Goal: Task Accomplishment & Management: Complete application form

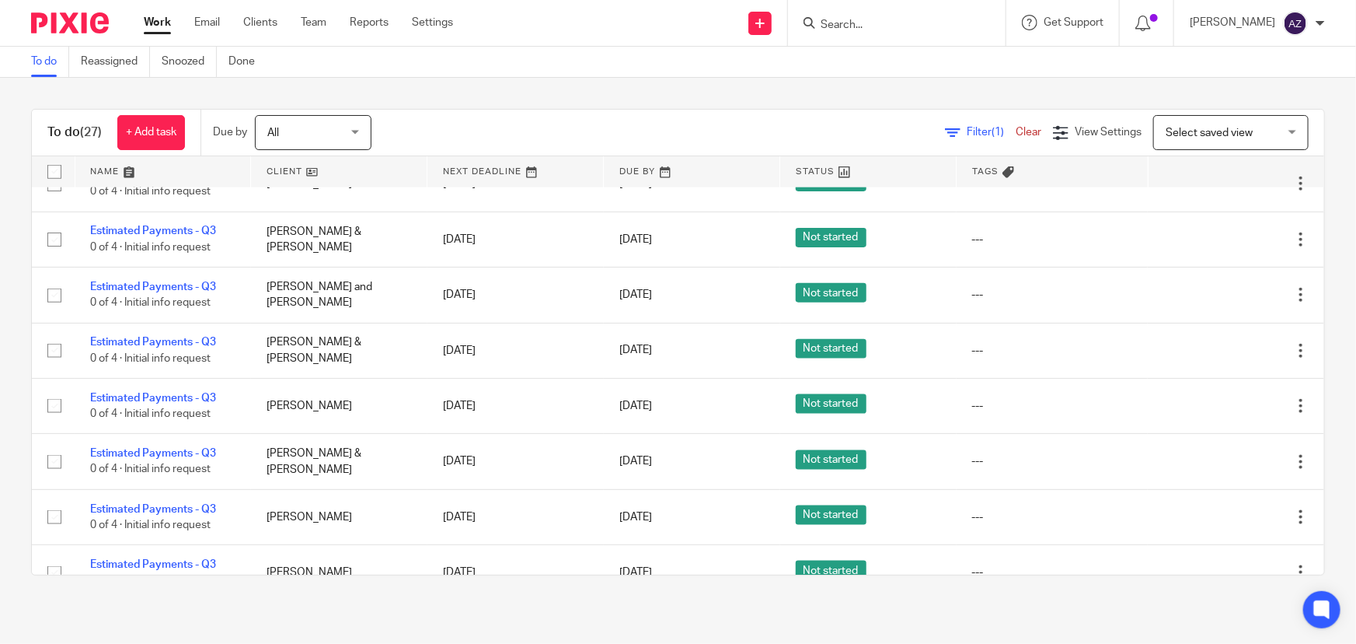
scroll to position [1168, 0]
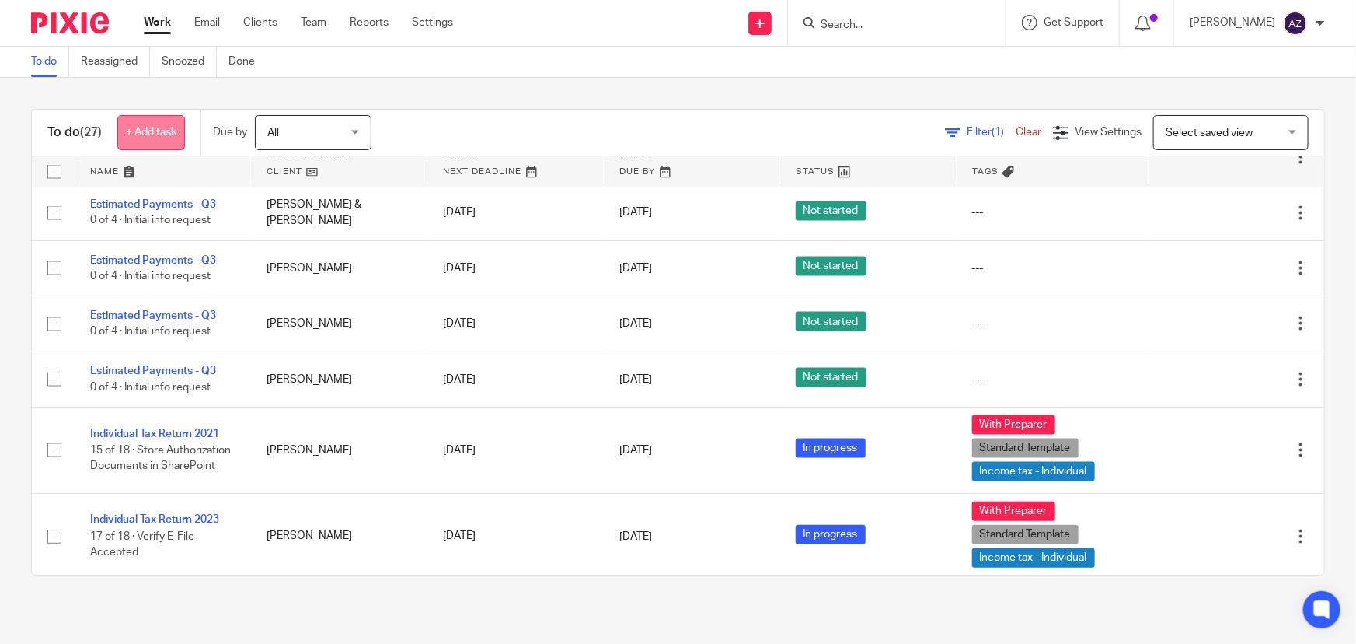
click at [176, 135] on link "+ Add task" at bounding box center [151, 132] width 68 height 35
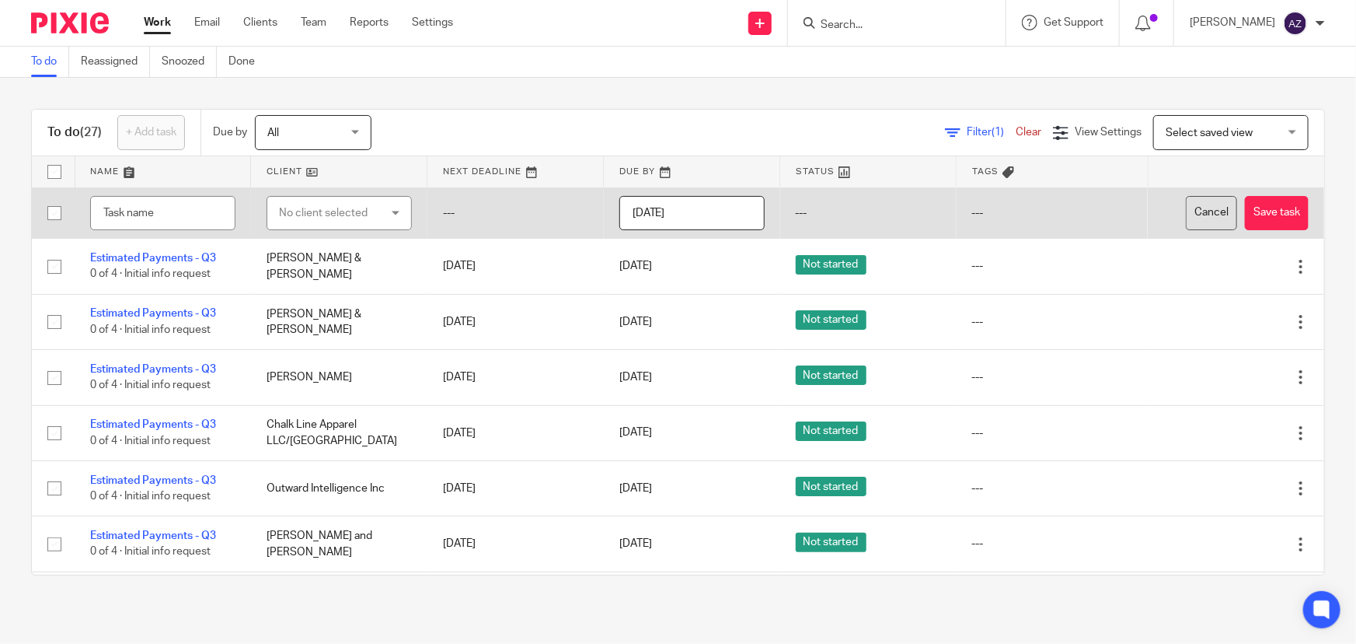
click at [1186, 206] on button "Cancel" at bounding box center [1211, 213] width 51 height 35
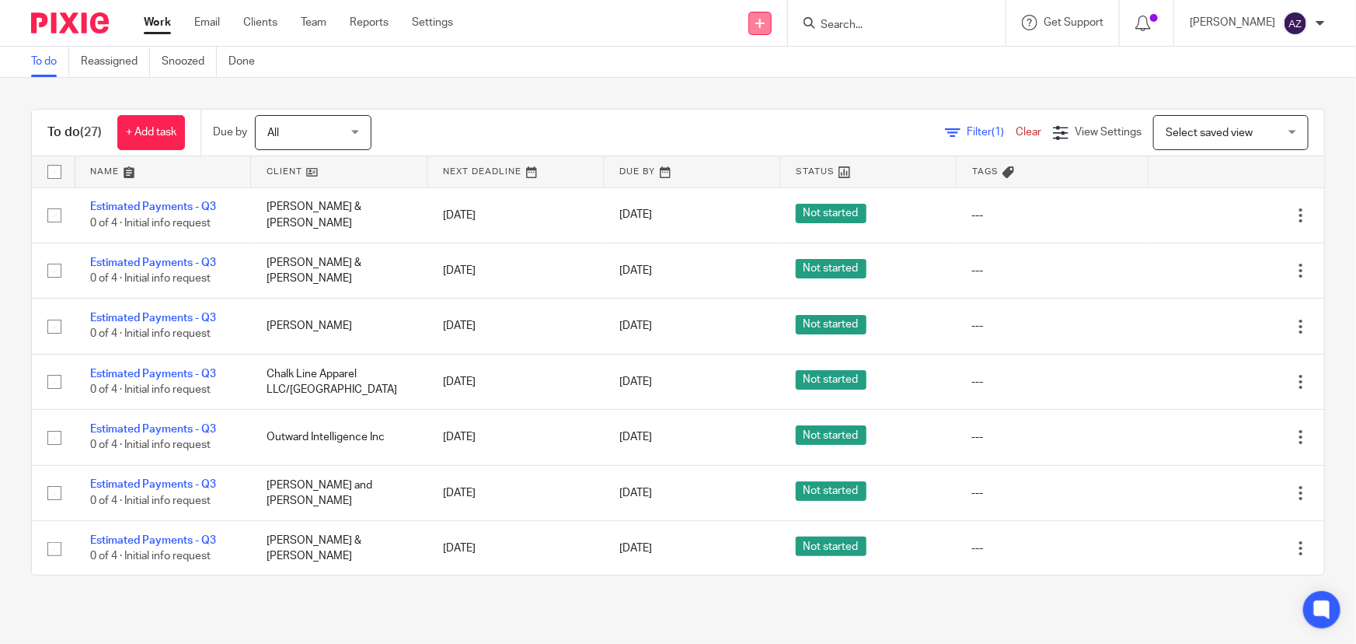
click at [765, 26] on icon at bounding box center [759, 23] width 9 height 9
click at [775, 97] on link "Create task" at bounding box center [780, 95] width 109 height 23
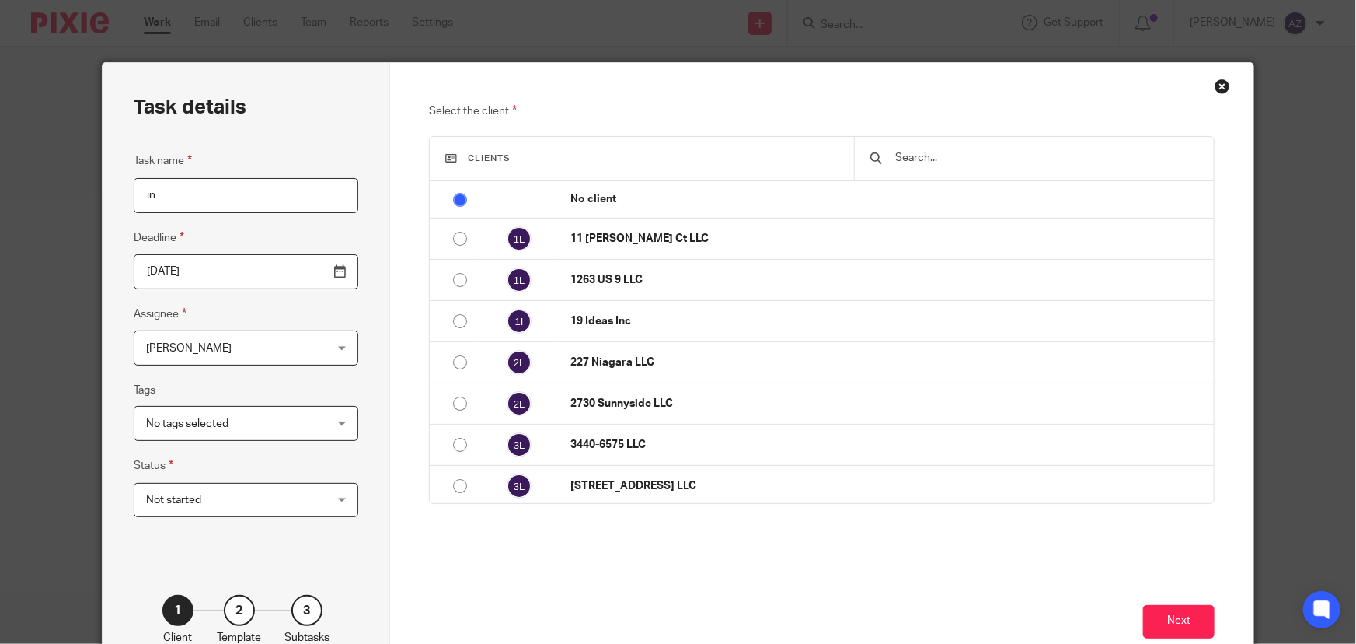
type input "i"
click at [889, 167] on div at bounding box center [1034, 159] width 360 height 44
click at [909, 160] on input "text" at bounding box center [1046, 157] width 305 height 17
click at [912, 152] on input "text" at bounding box center [1046, 157] width 305 height 17
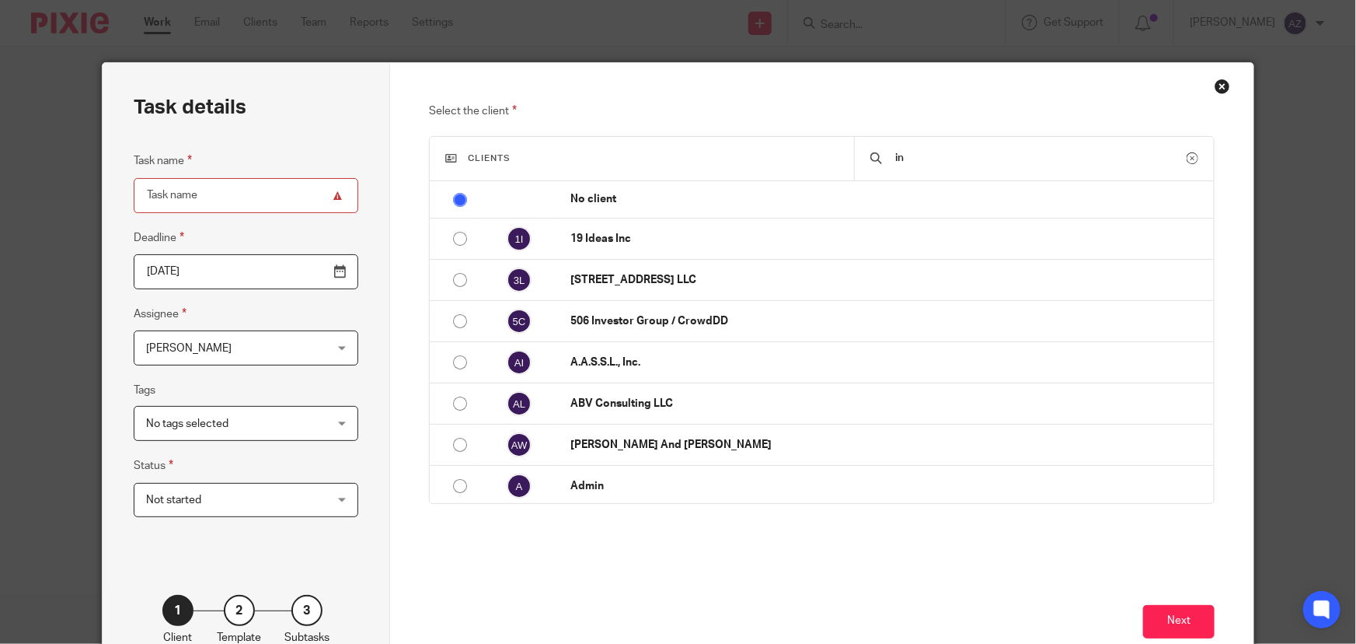
type input "i"
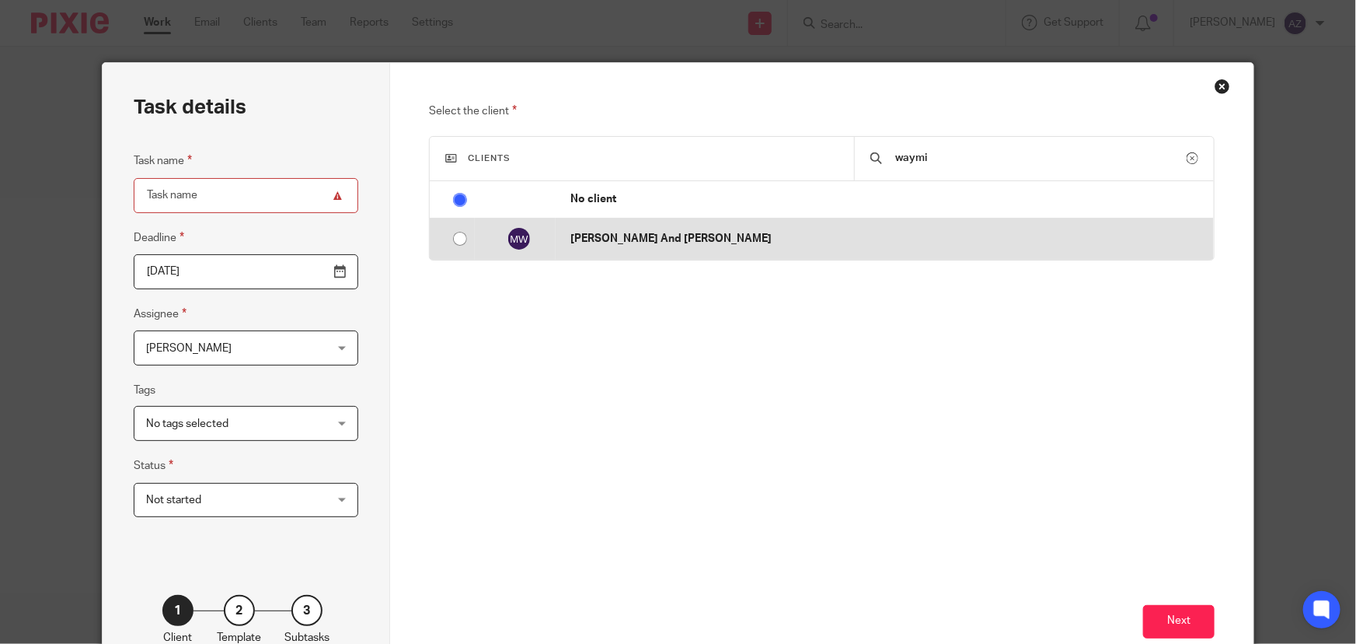
type input "waymi"
click at [782, 227] on td "[PERSON_NAME] And [PERSON_NAME]" at bounding box center [885, 238] width 659 height 41
radio input "false"
radio input "true"
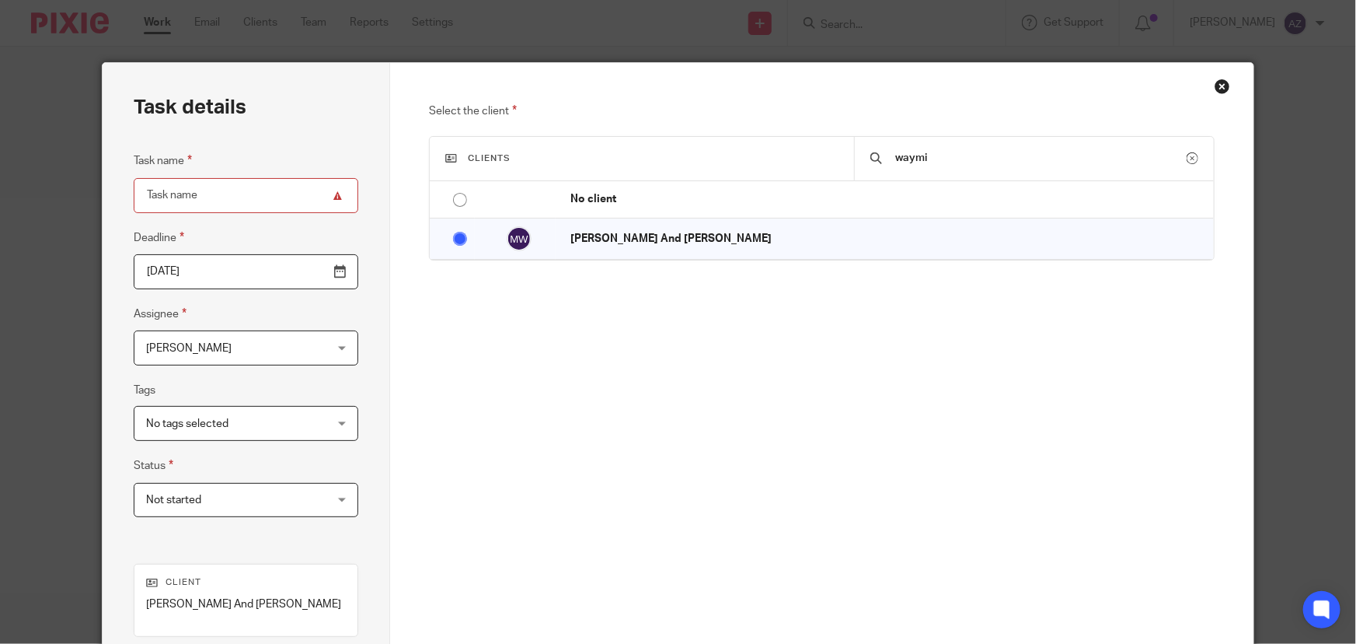
click at [252, 501] on span "Not started" at bounding box center [230, 499] width 169 height 33
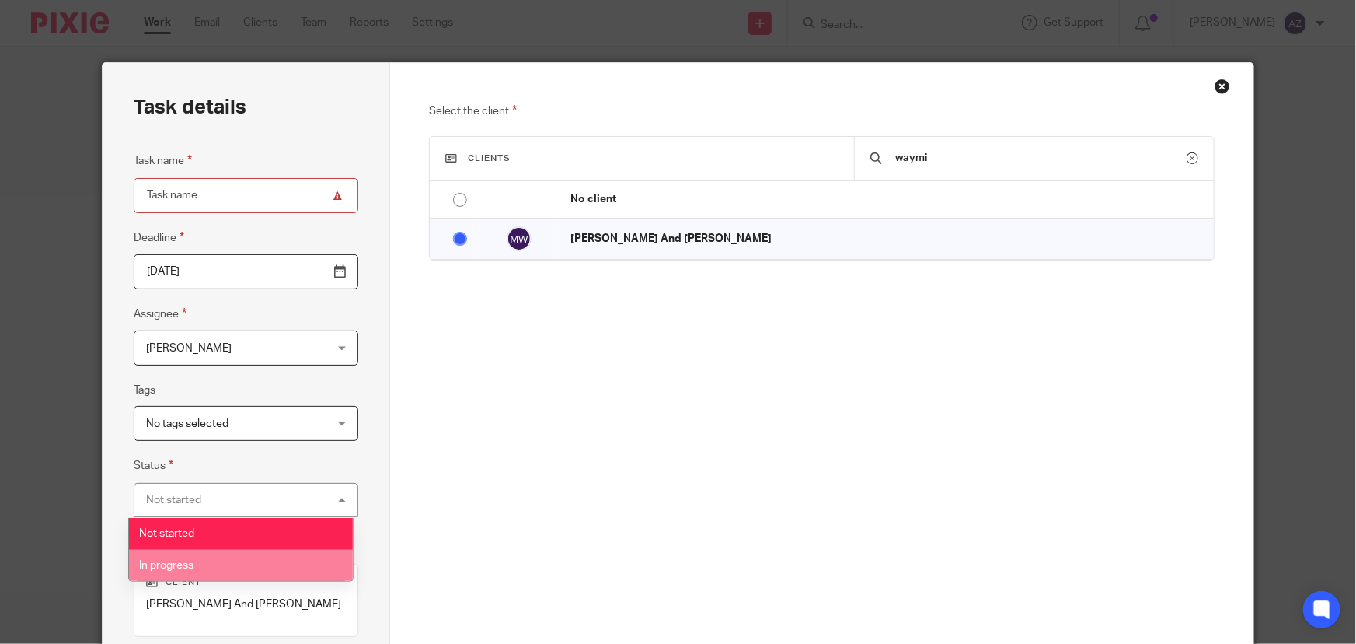
click at [234, 557] on li "In progress" at bounding box center [241, 565] width 224 height 32
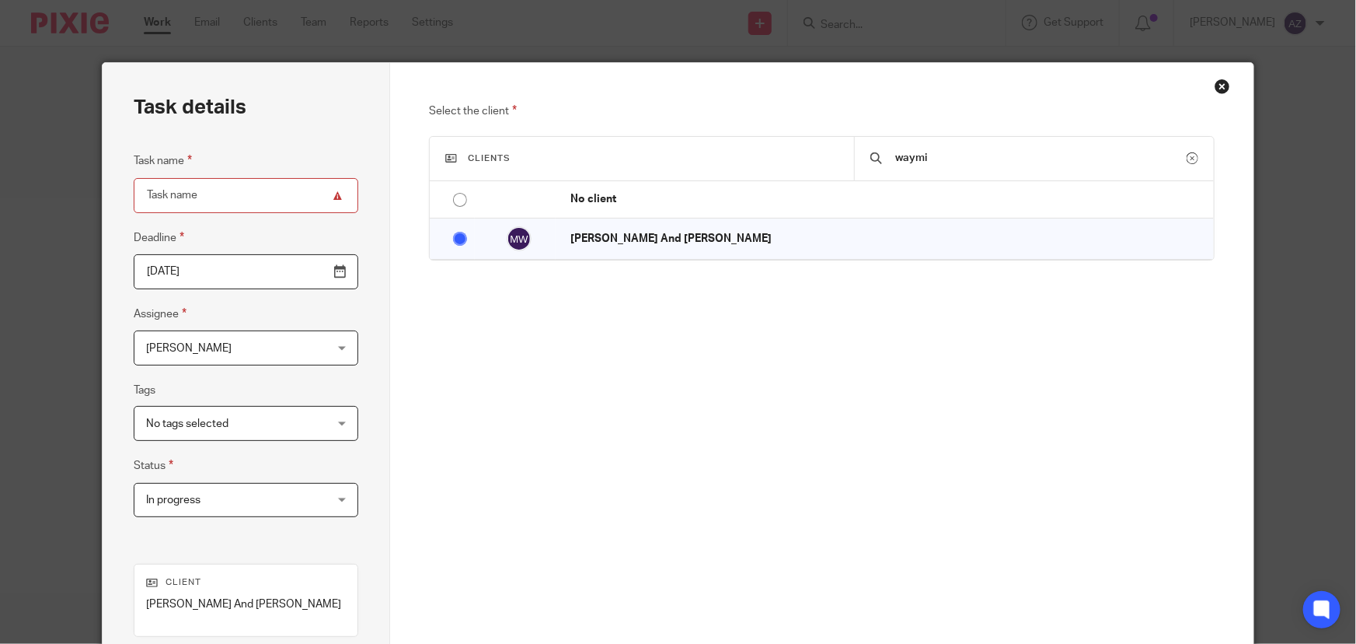
click at [255, 425] on span "No tags selected" at bounding box center [230, 422] width 169 height 33
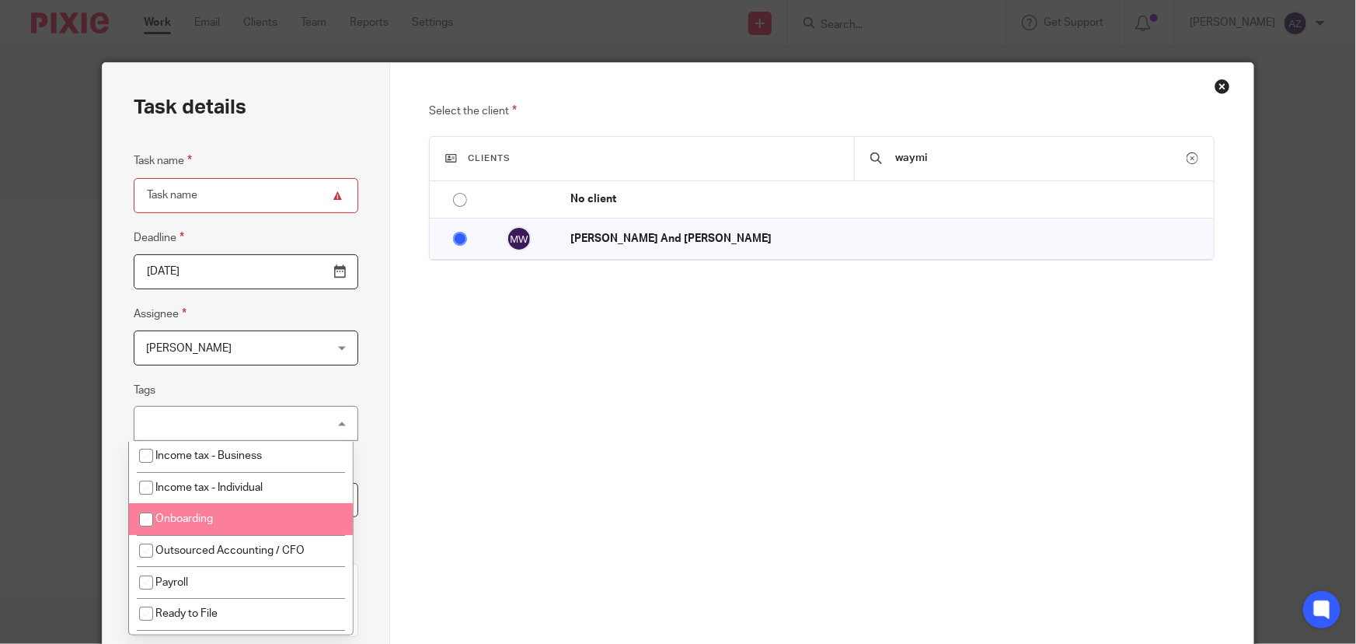
scroll to position [220, 0]
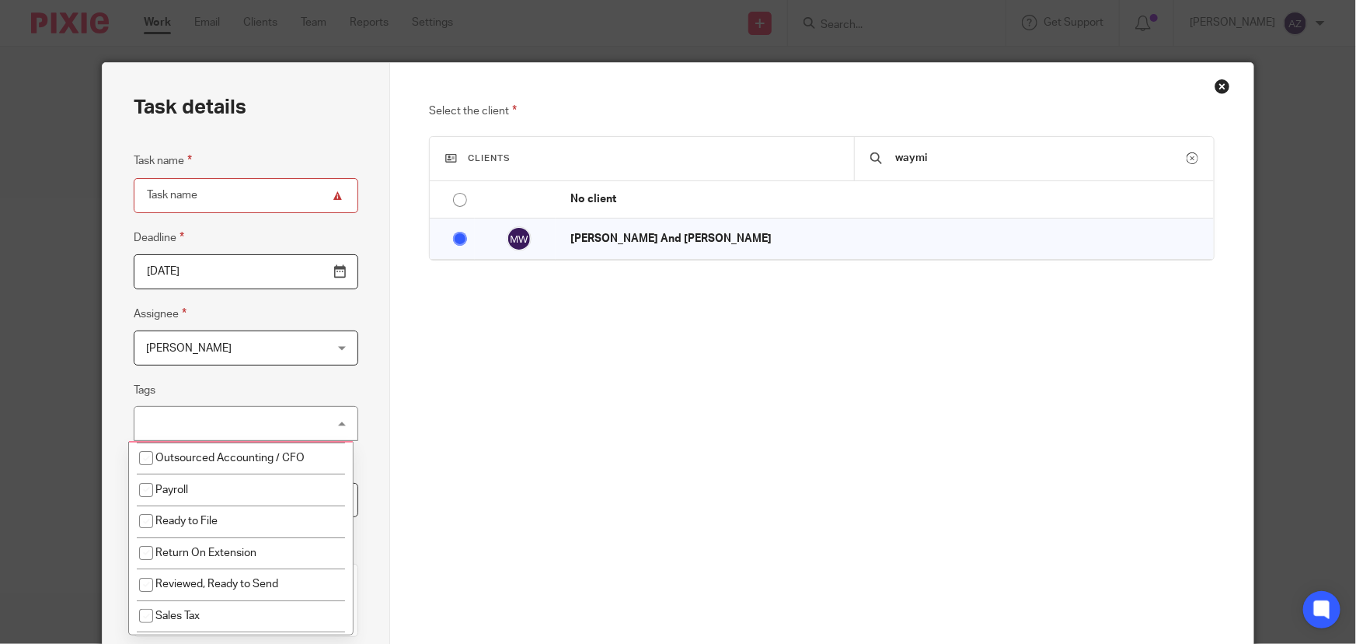
click at [274, 307] on fieldset "Assignee Alex Zdrowak Alex Zdrowak Client manager Adriel Kornschuh Agustin Torr…" at bounding box center [246, 335] width 225 height 61
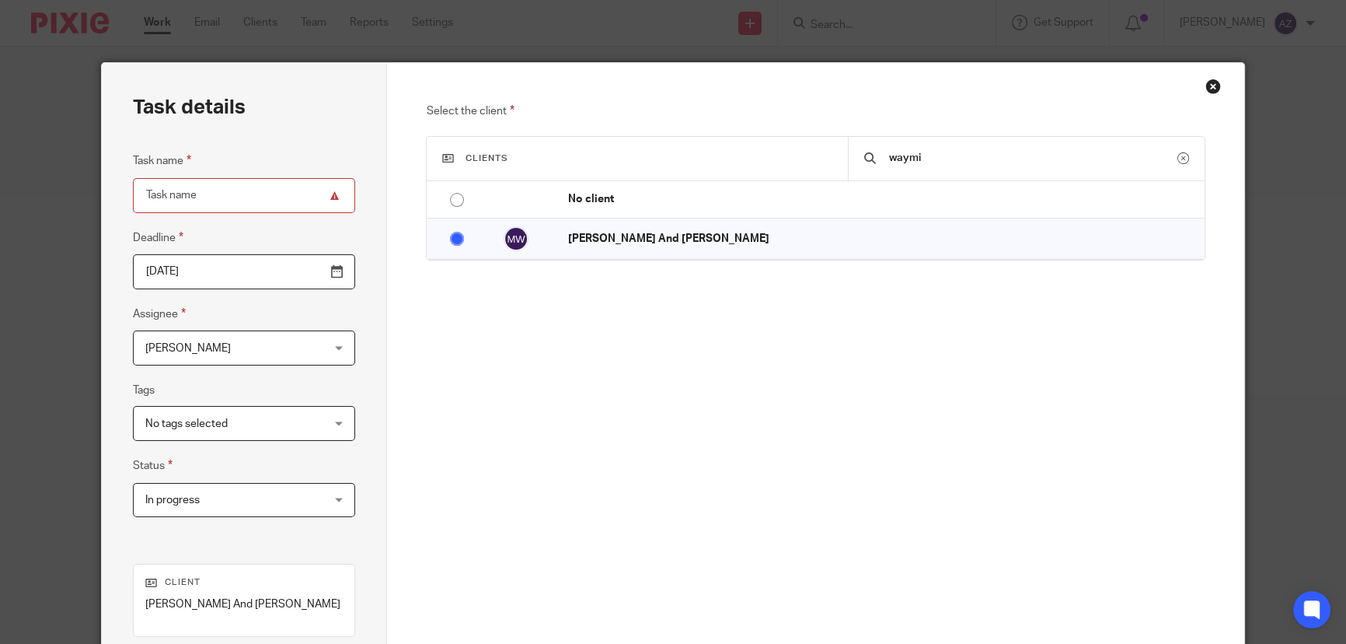
click at [336, 273] on input "2025-08-15" at bounding box center [244, 271] width 223 height 35
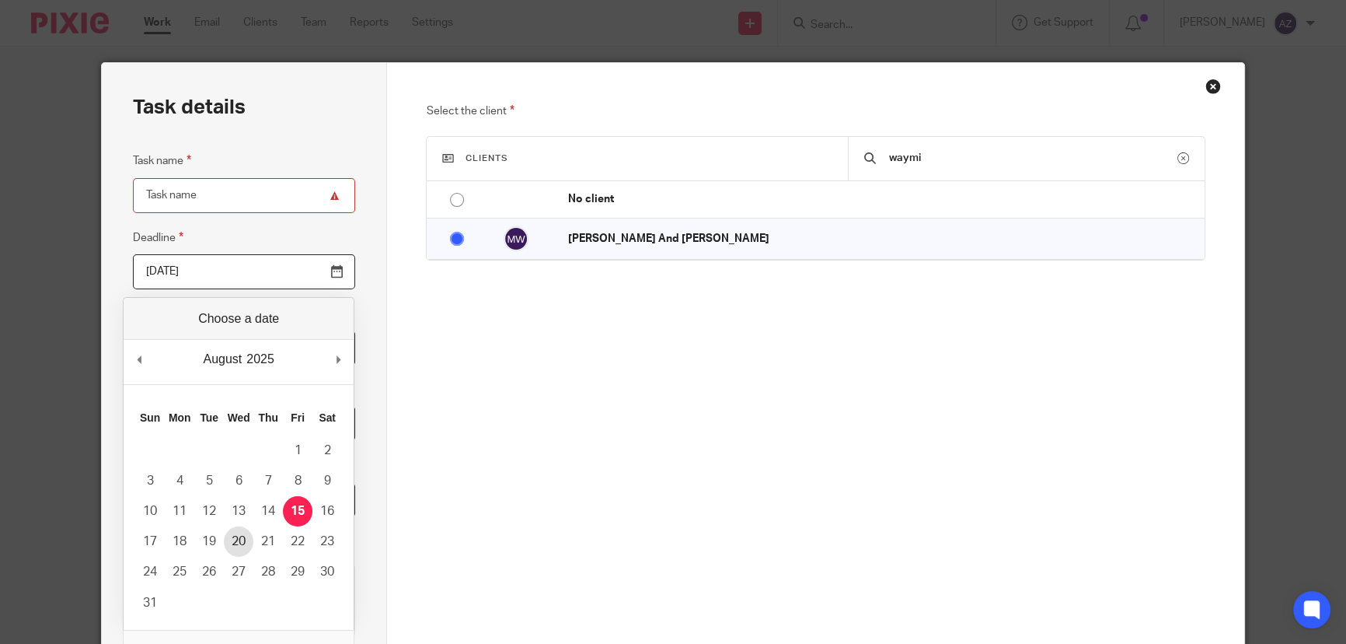
type input "2025-08-20"
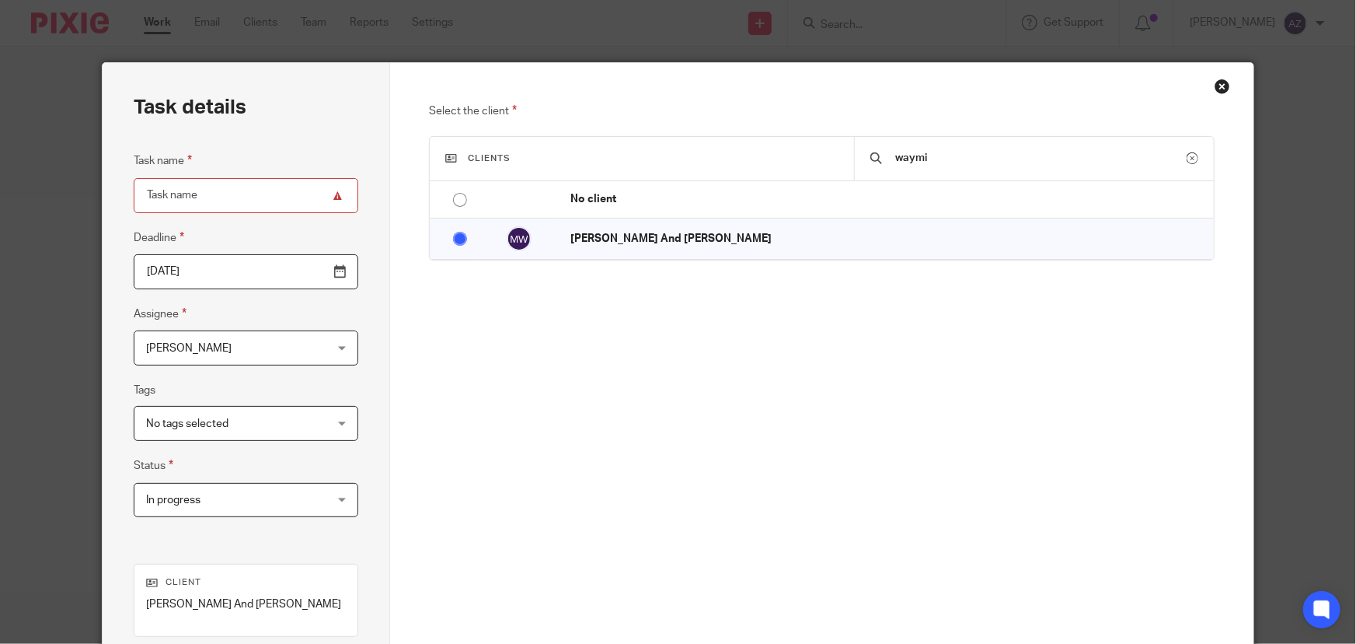
click at [239, 194] on input "Task name" at bounding box center [246, 195] width 225 height 35
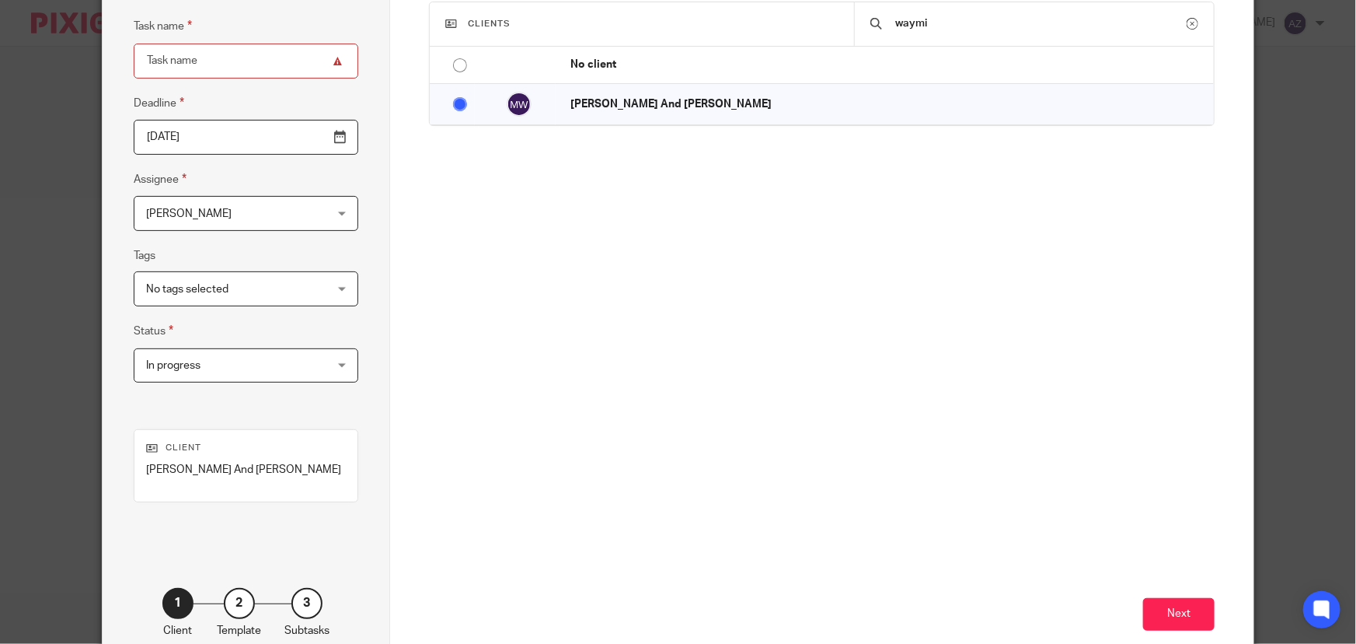
scroll to position [134, 0]
click at [163, 63] on input "Individual Tax Return 2022-2023" at bounding box center [246, 61] width 225 height 35
type input "Amended Tax Return [DATE]-[DATE]"
click at [1167, 609] on button "Next" at bounding box center [1179, 614] width 72 height 33
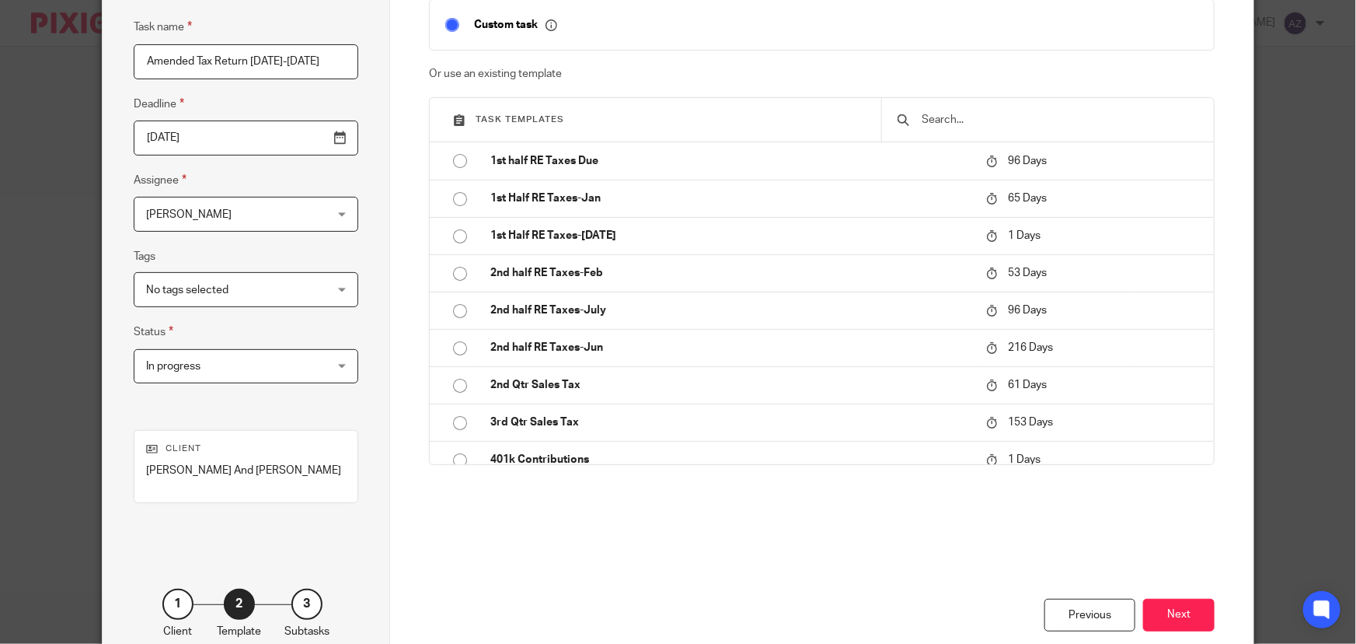
click at [1128, 108] on div at bounding box center [1047, 120] width 333 height 44
click at [1107, 123] on input "text" at bounding box center [1059, 119] width 277 height 17
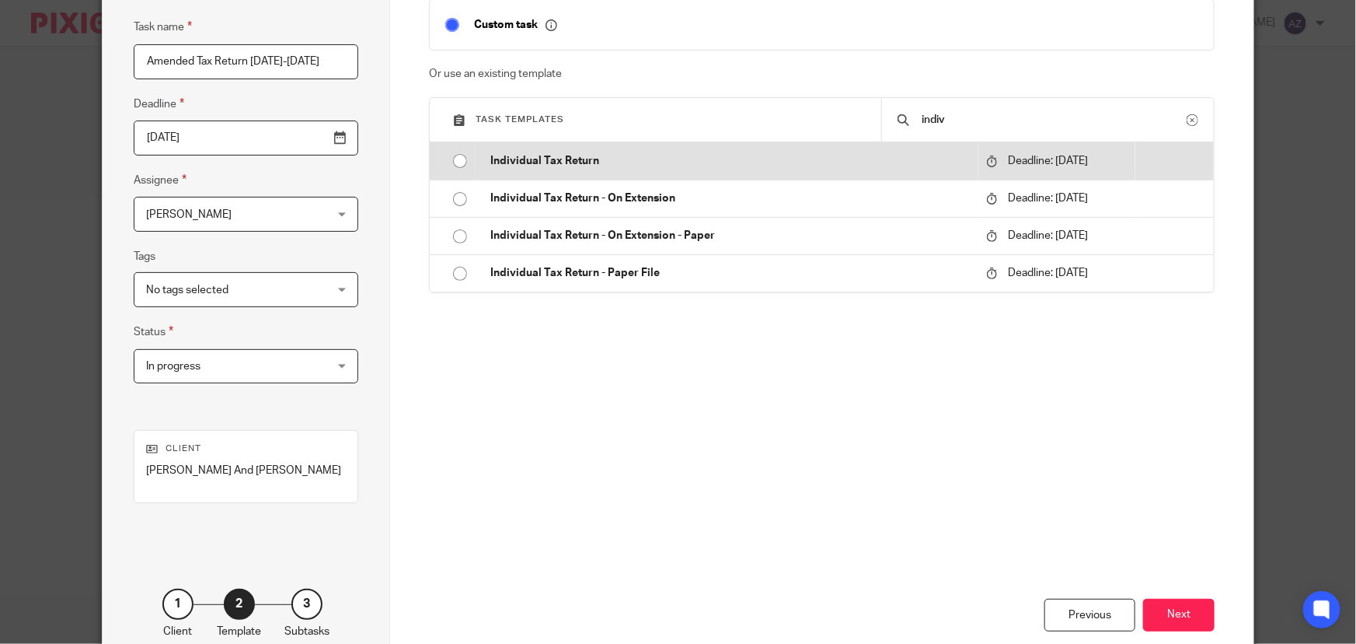
type input "indiv"
click at [780, 162] on p "Individual Tax Return" at bounding box center [730, 161] width 480 height 16
type input "2026-04-21"
checkbox input "false"
radio input "true"
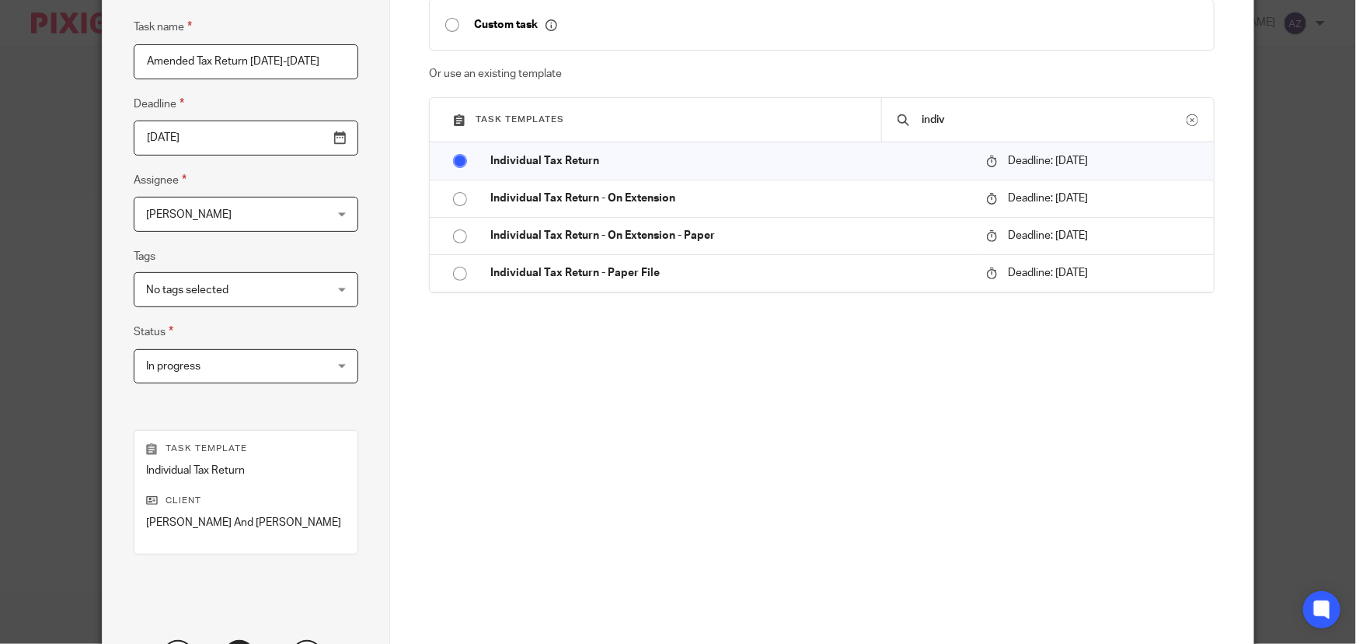
scroll to position [274, 0]
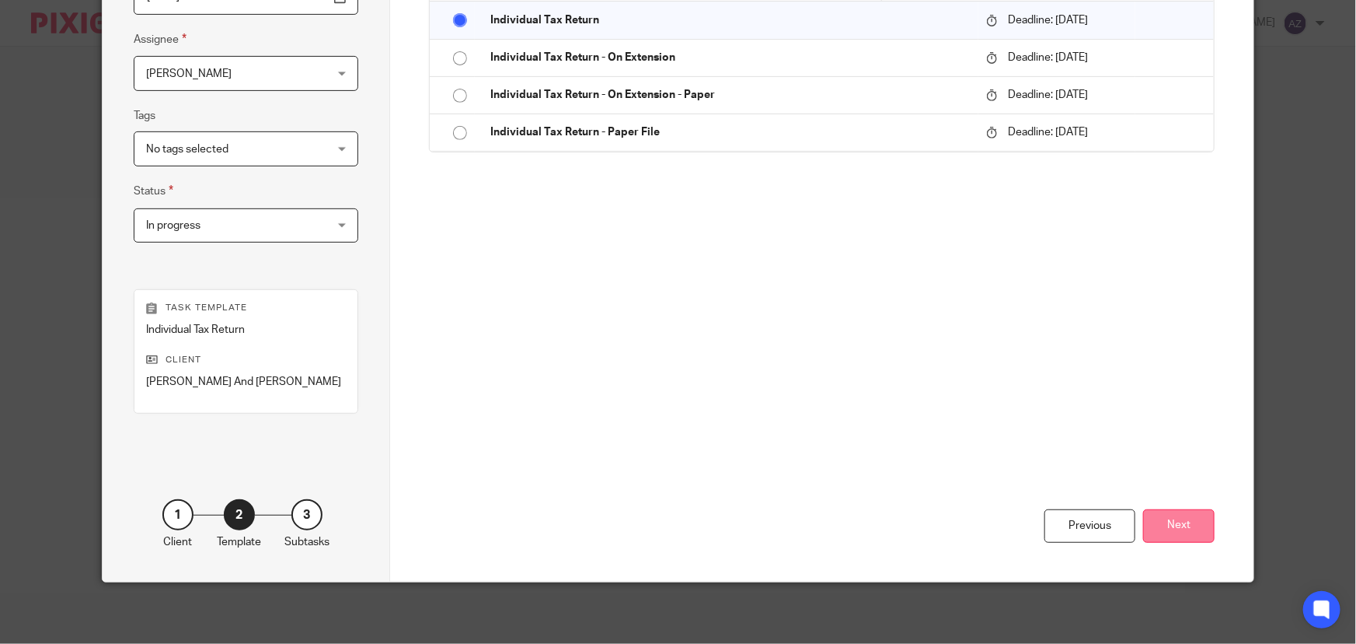
click at [1183, 514] on button "Next" at bounding box center [1179, 525] width 72 height 33
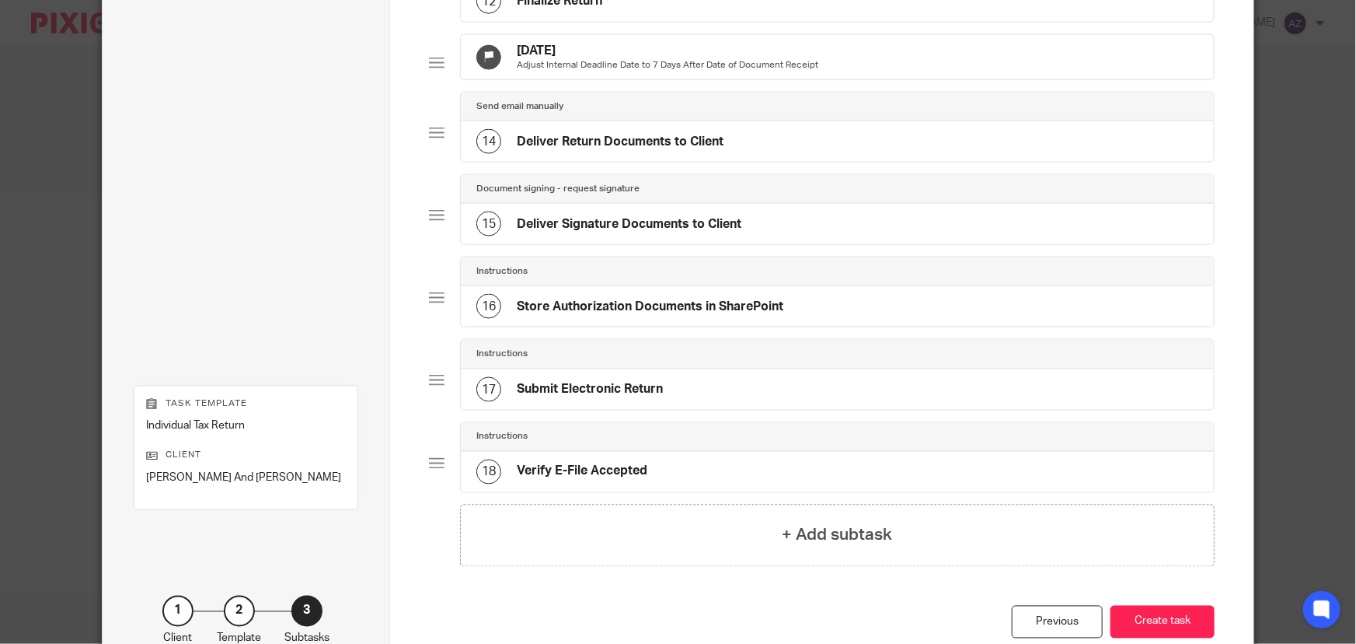
scroll to position [1202, 0]
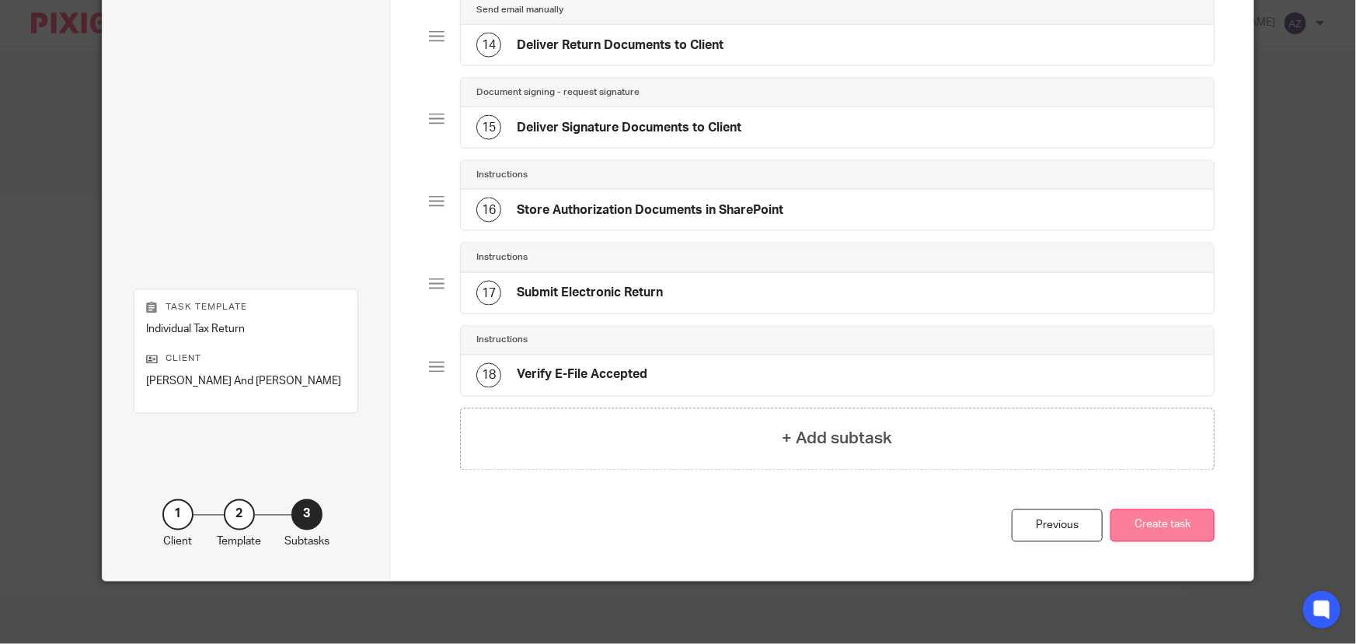
click at [1174, 536] on button "Create task" at bounding box center [1163, 525] width 104 height 33
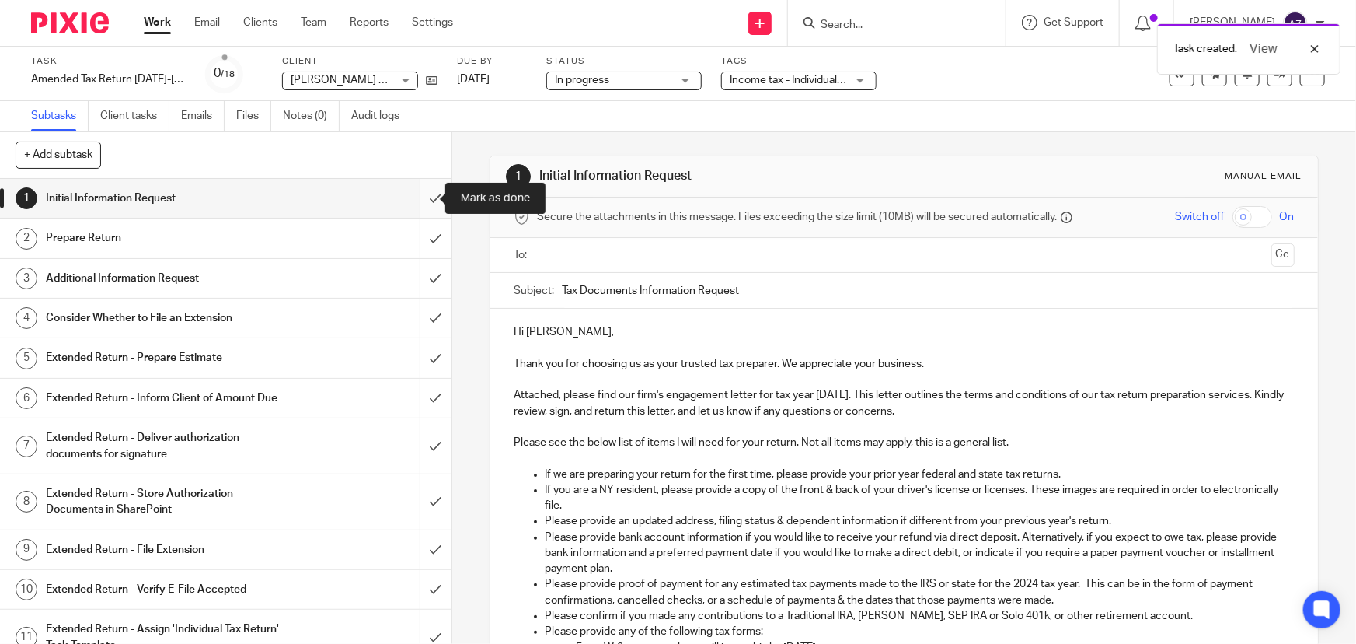
click at [424, 199] on input "submit" at bounding box center [226, 198] width 452 height 39
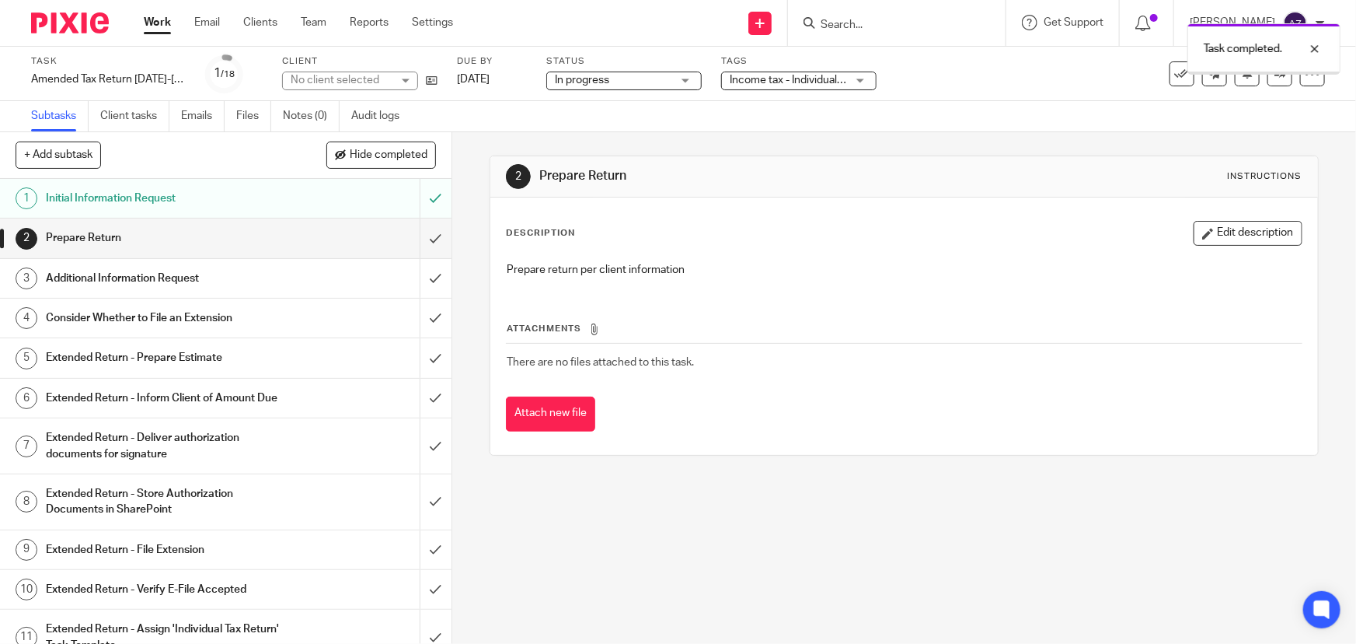
click at [425, 242] on input "submit" at bounding box center [226, 237] width 452 height 39
click at [420, 273] on input "submit" at bounding box center [226, 278] width 452 height 39
click at [420, 312] on input "submit" at bounding box center [226, 317] width 452 height 39
click at [423, 360] on input "submit" at bounding box center [226, 357] width 452 height 39
click at [423, 400] on input "submit" at bounding box center [226, 397] width 452 height 39
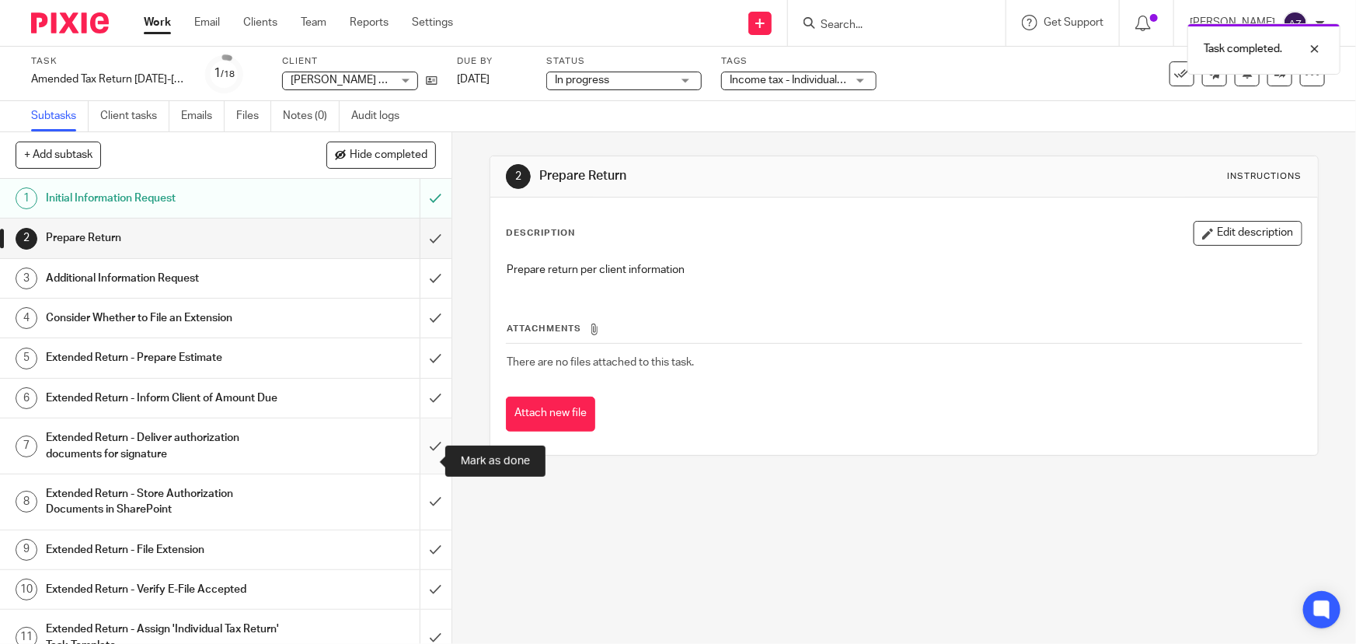
click at [421, 442] on input "submit" at bounding box center [226, 445] width 452 height 55
click at [426, 507] on input "submit" at bounding box center [226, 501] width 452 height 55
click at [420, 567] on input "submit" at bounding box center [226, 549] width 452 height 39
click at [420, 600] on input "submit" at bounding box center [226, 589] width 452 height 39
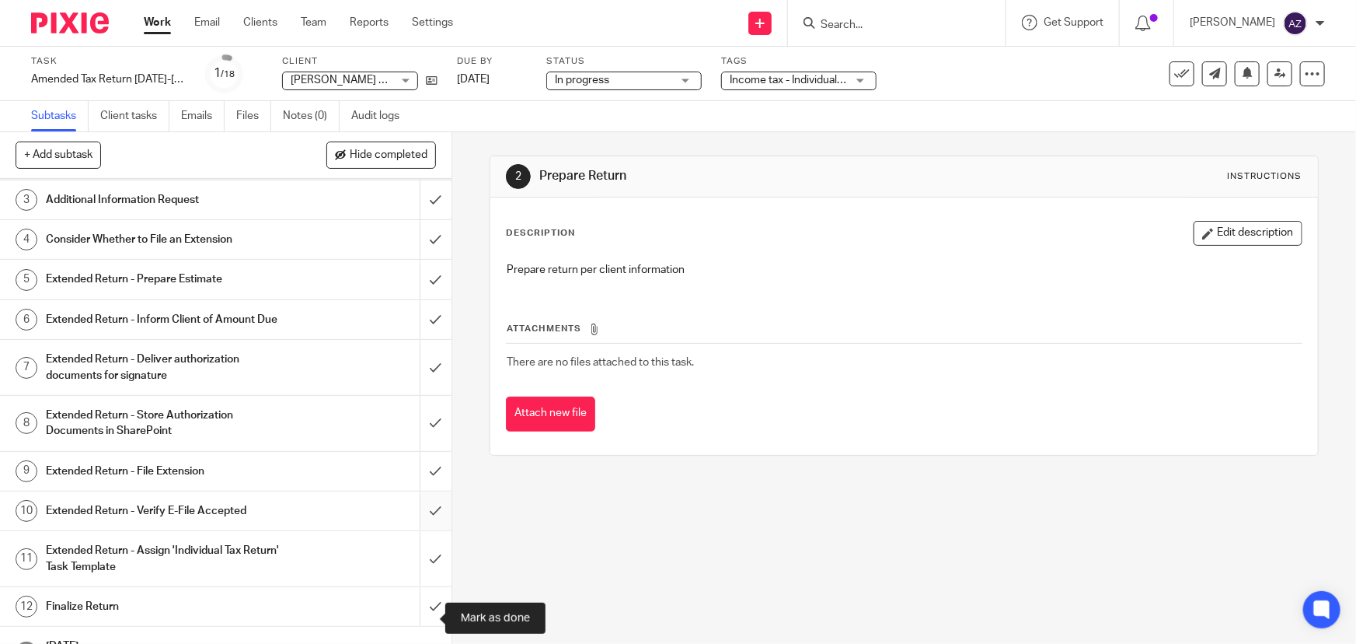
scroll to position [82, 0]
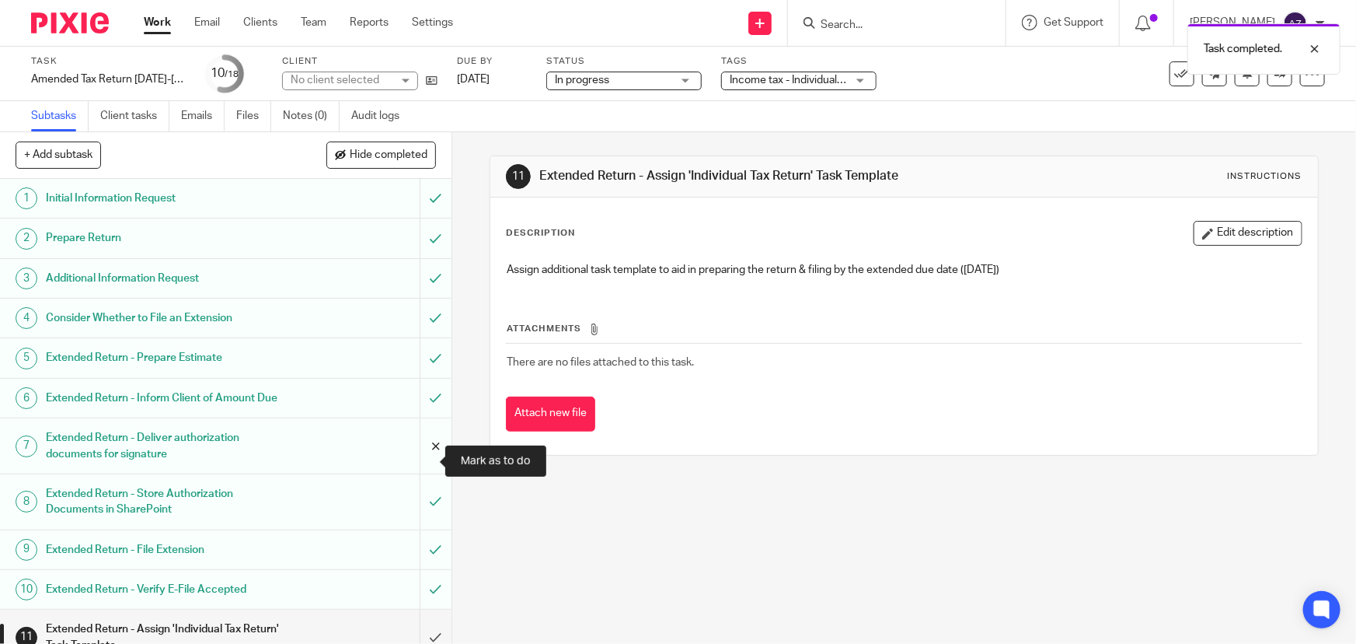
scroll to position [327, 0]
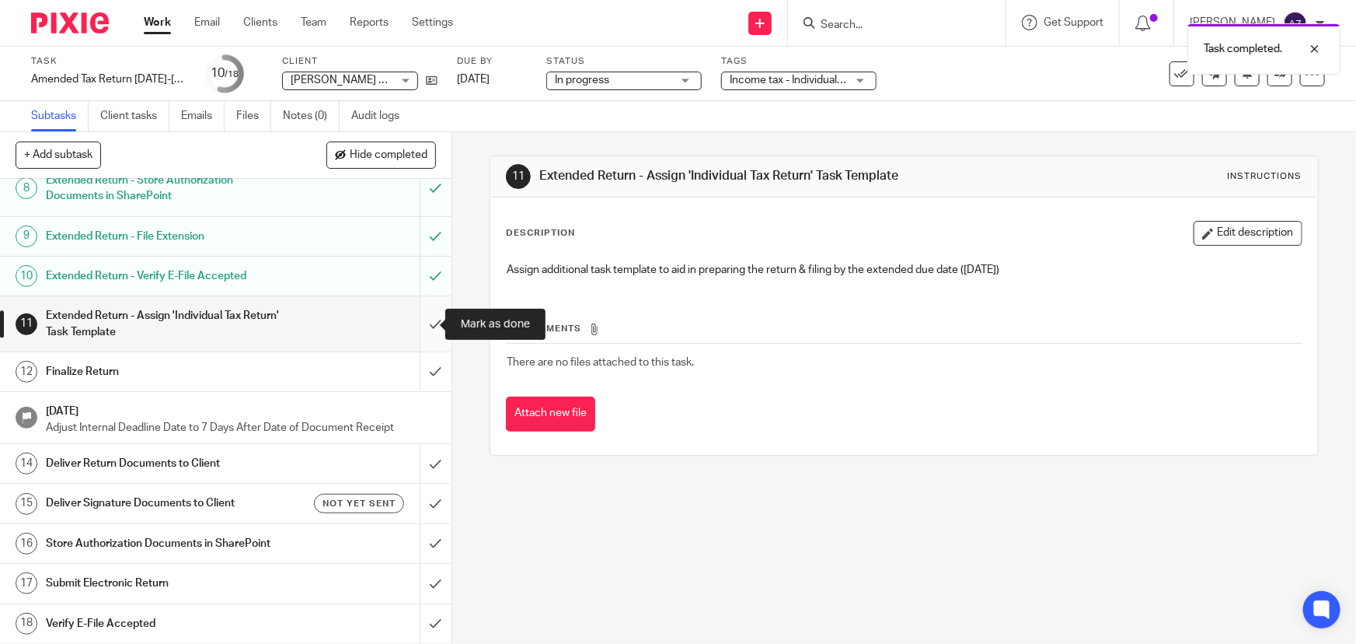
click at [420, 323] on input "submit" at bounding box center [226, 323] width 452 height 55
click at [421, 365] on input "submit" at bounding box center [226, 371] width 452 height 39
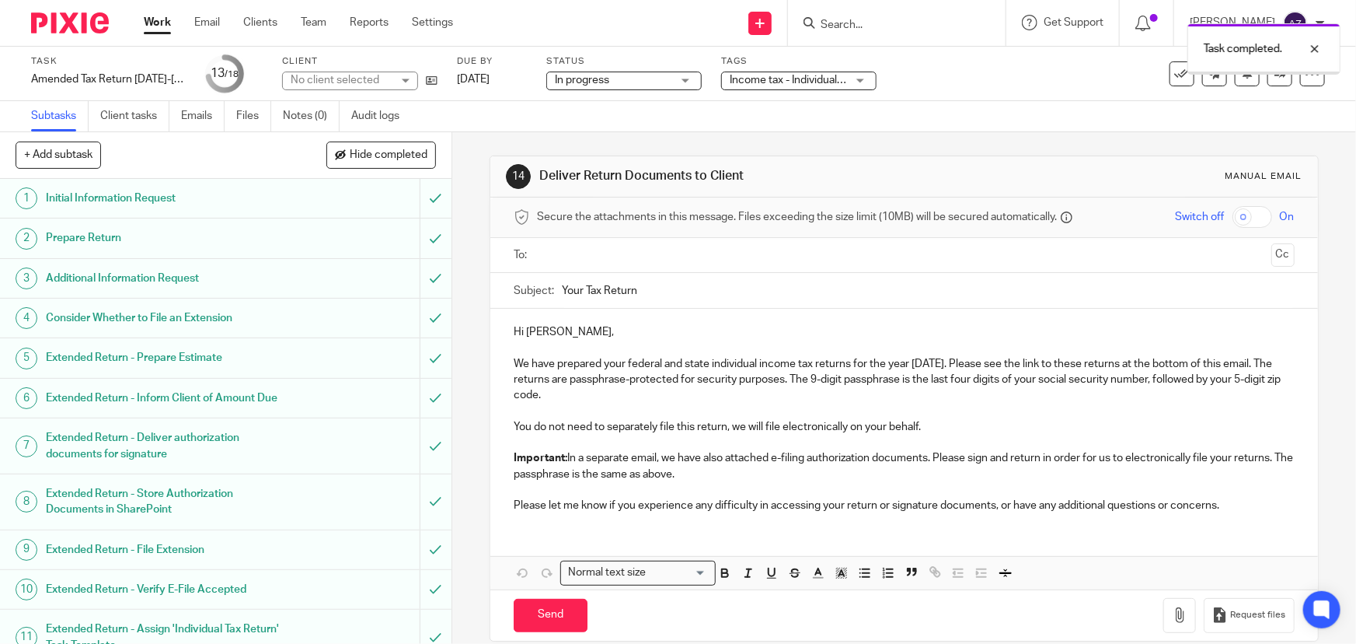
scroll to position [327, 0]
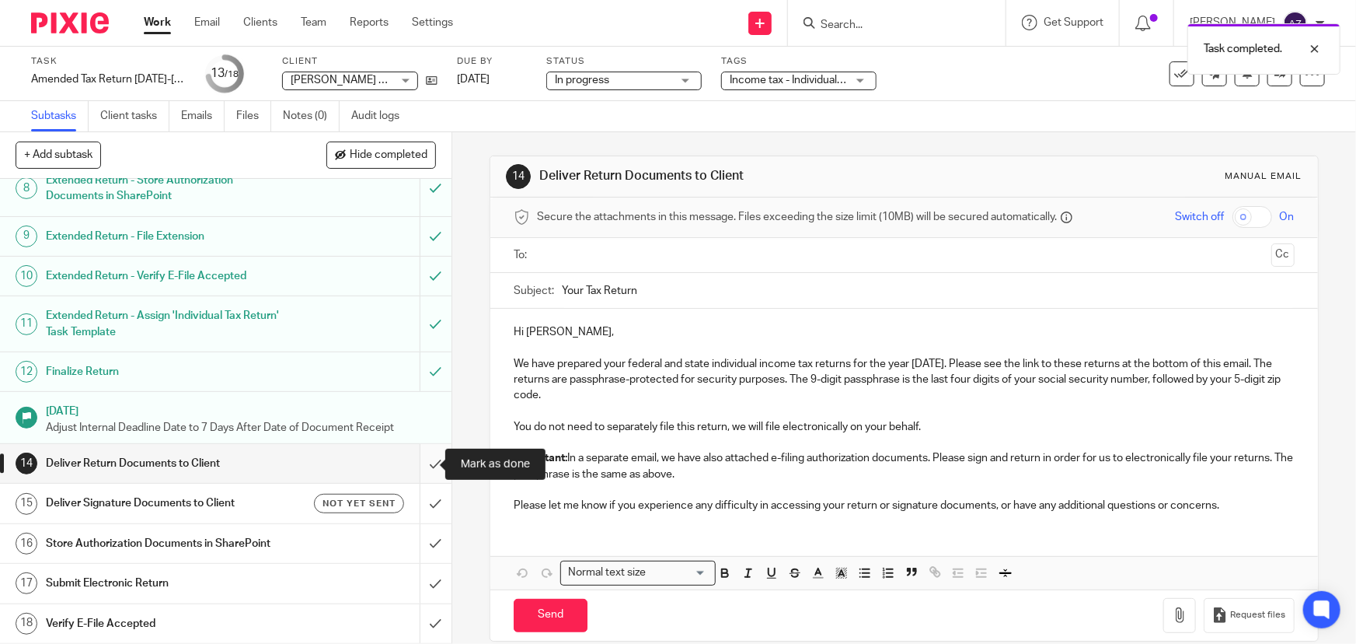
click at [422, 462] on input "submit" at bounding box center [226, 463] width 452 height 39
click at [422, 501] on input "submit" at bounding box center [226, 502] width 452 height 39
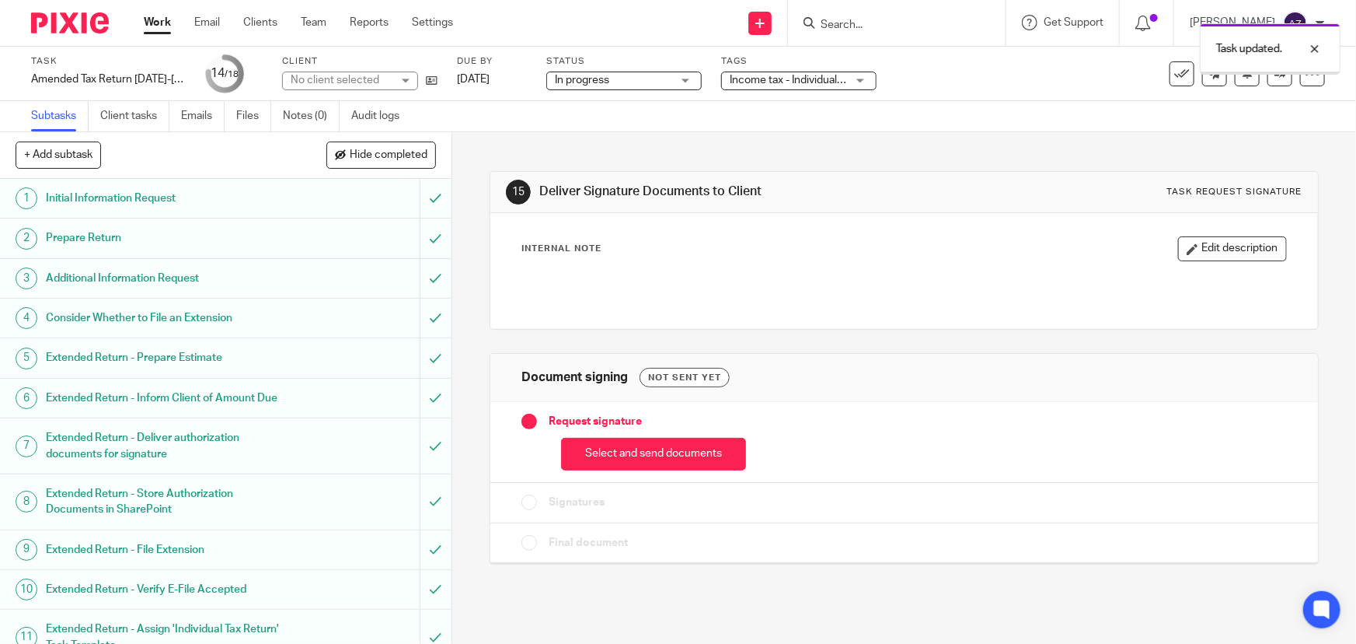
scroll to position [327, 0]
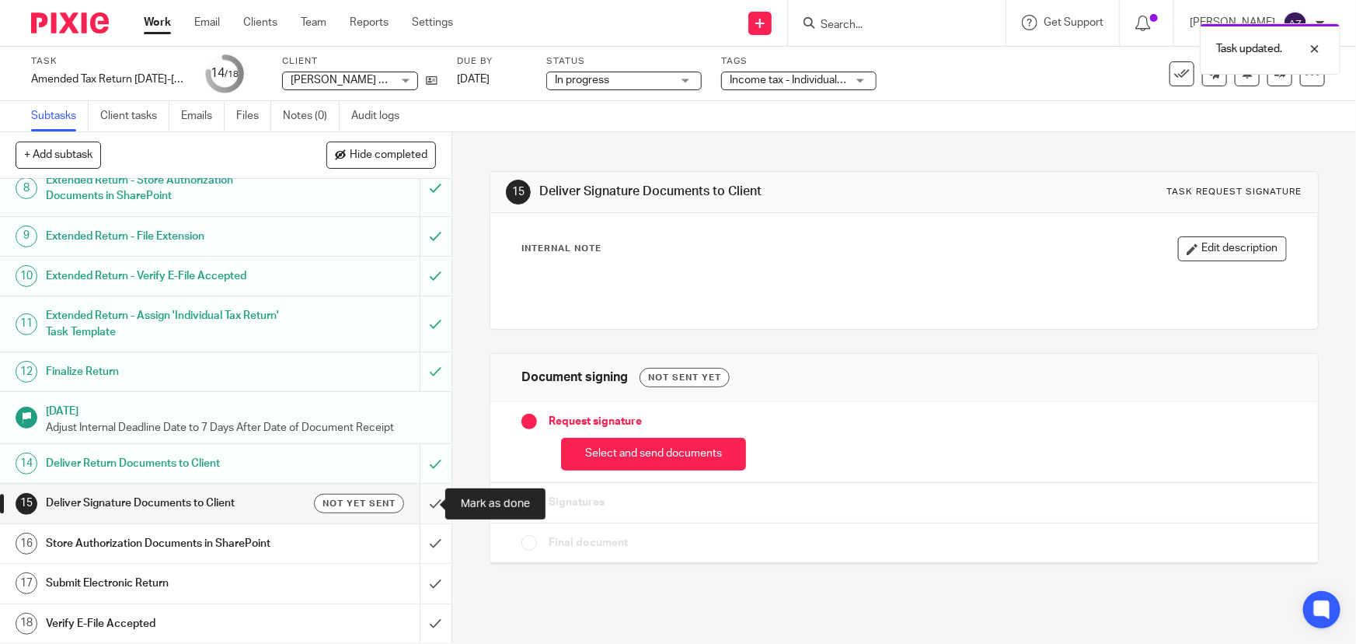
click at [424, 508] on input "submit" at bounding box center [226, 502] width 452 height 39
click at [424, 531] on input "submit" at bounding box center [226, 543] width 452 height 39
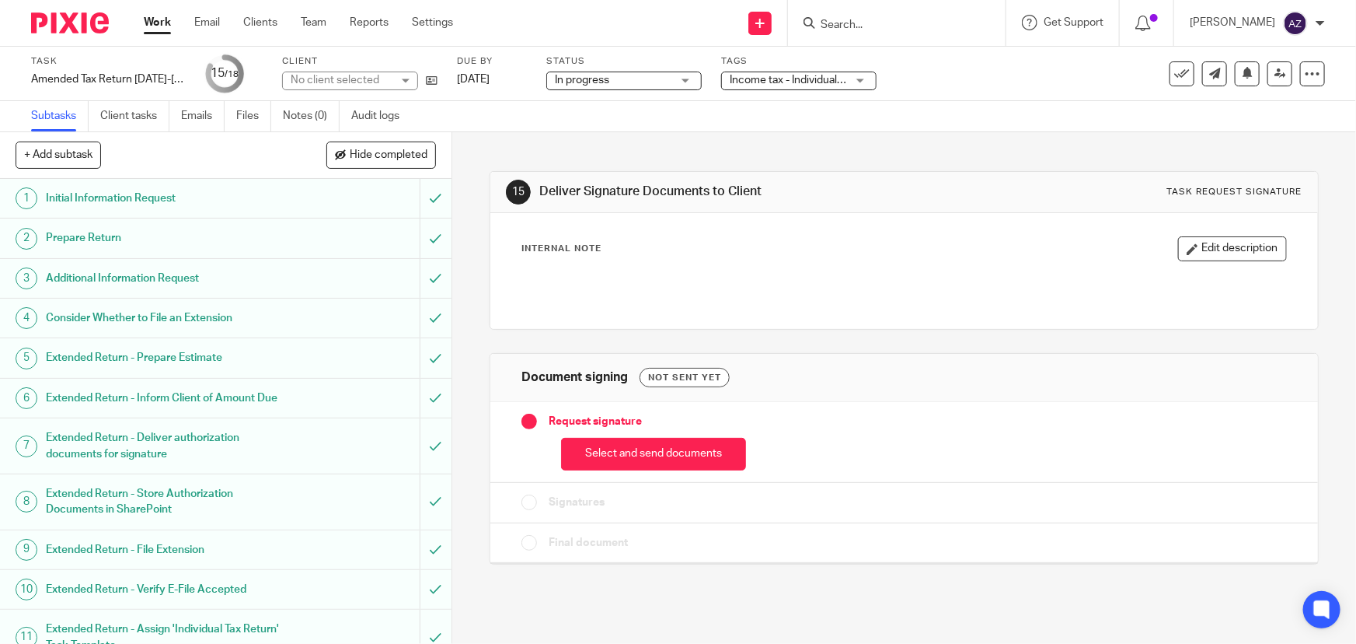
scroll to position [327, 0]
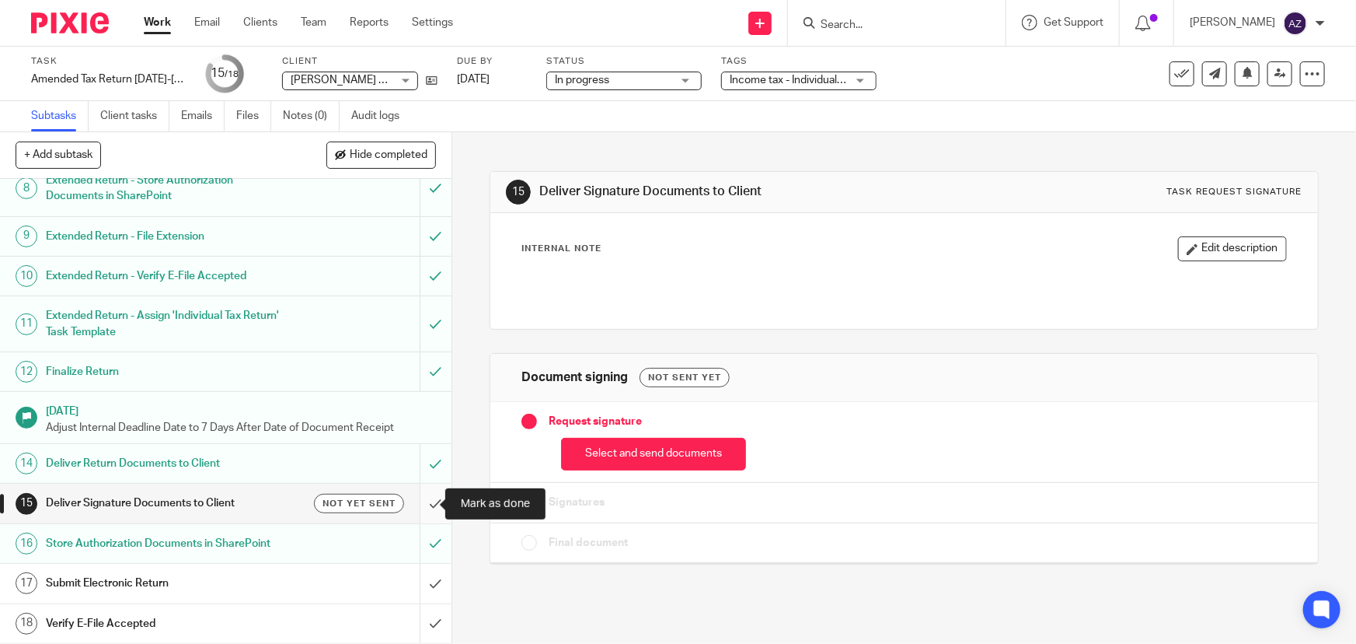
click at [424, 506] on input "submit" at bounding box center [226, 502] width 452 height 39
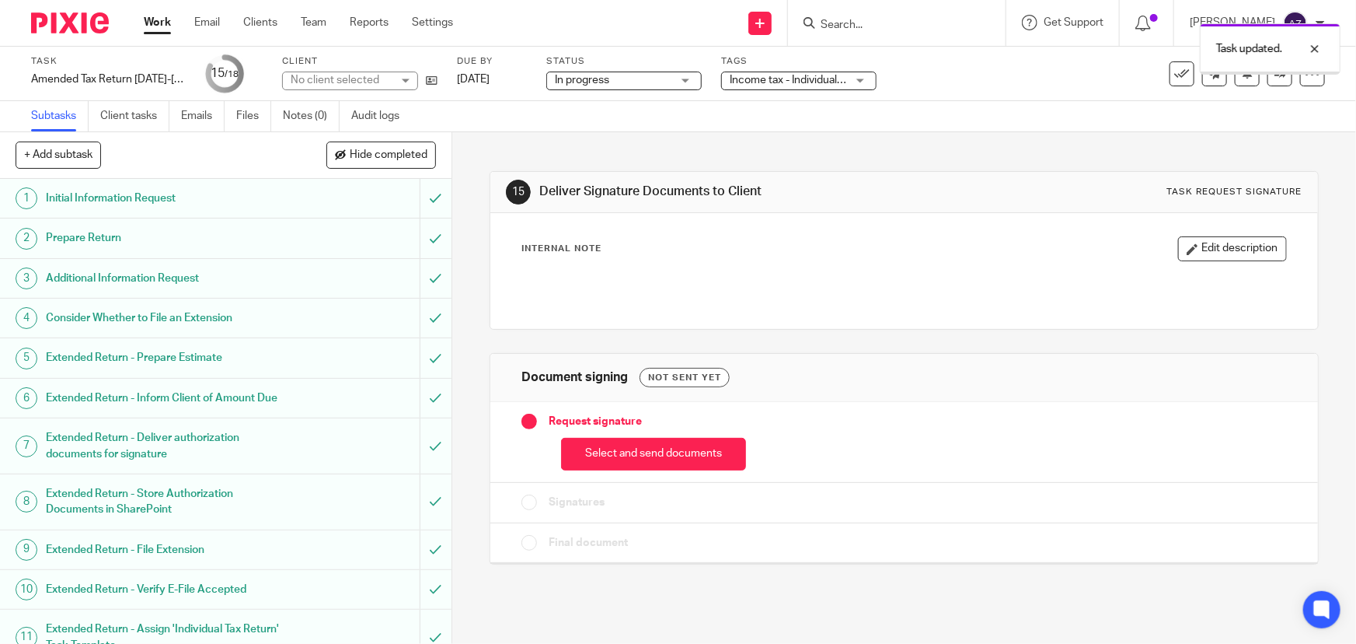
scroll to position [327, 0]
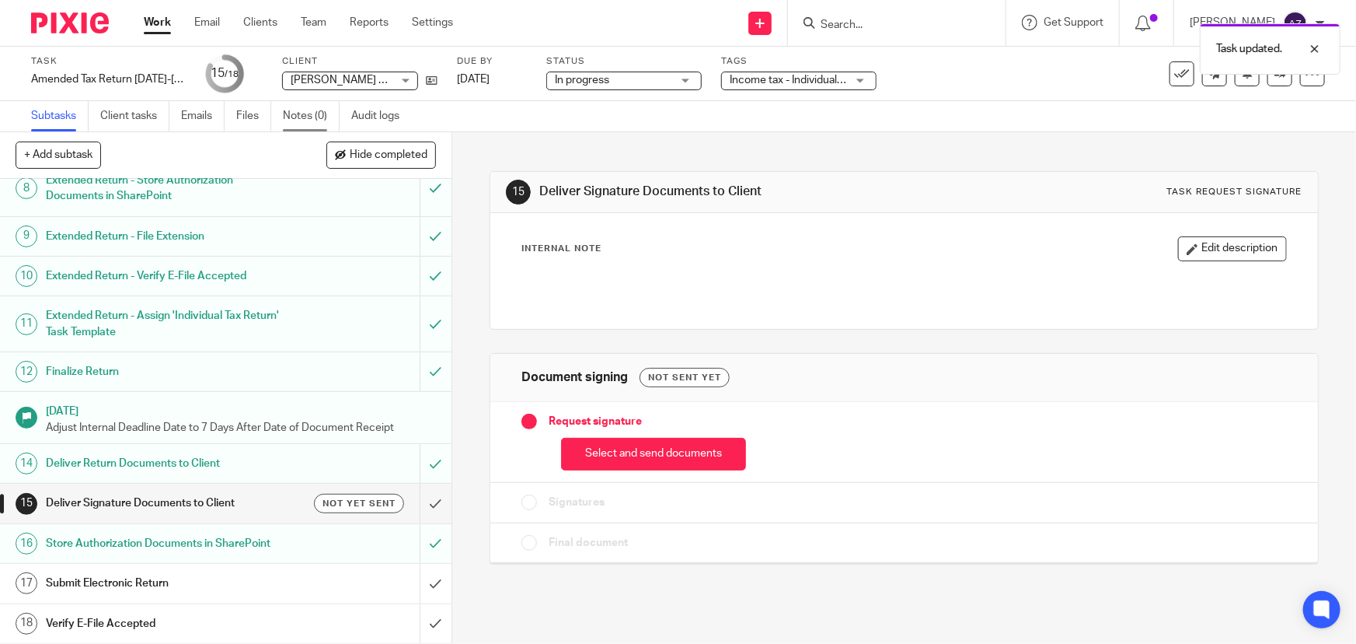
click at [320, 122] on link "Notes (0)" at bounding box center [311, 116] width 57 height 30
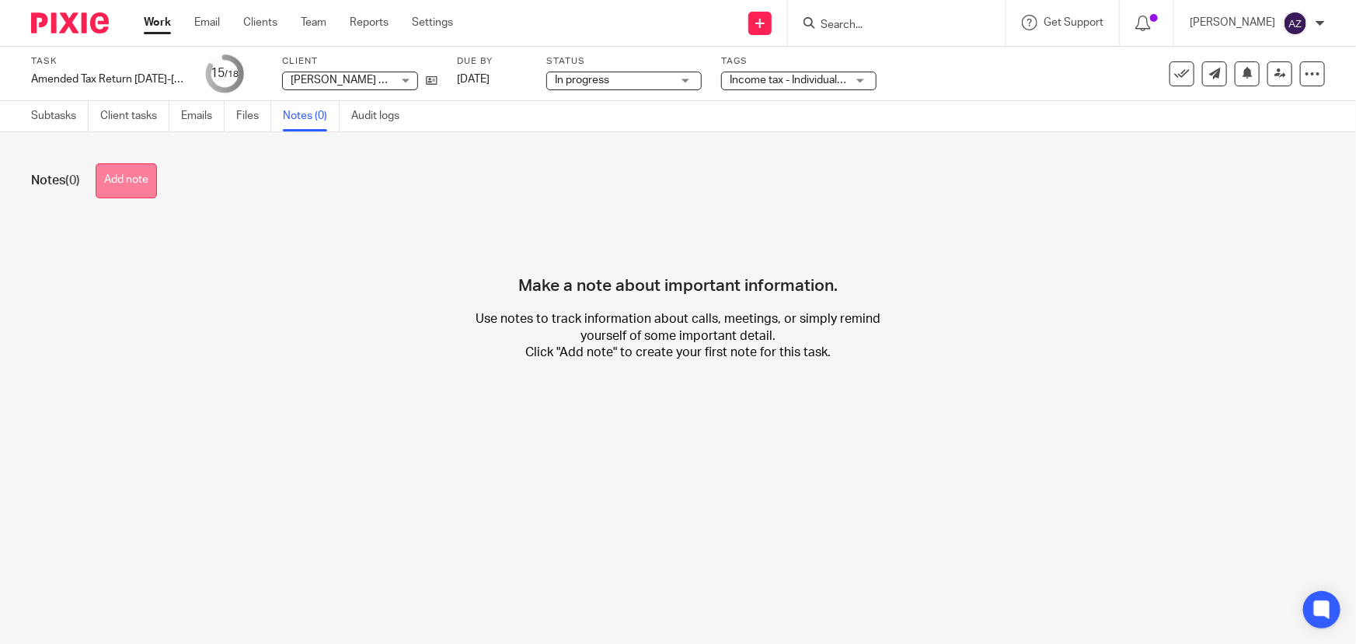
click at [120, 182] on button "Add note" at bounding box center [126, 180] width 61 height 35
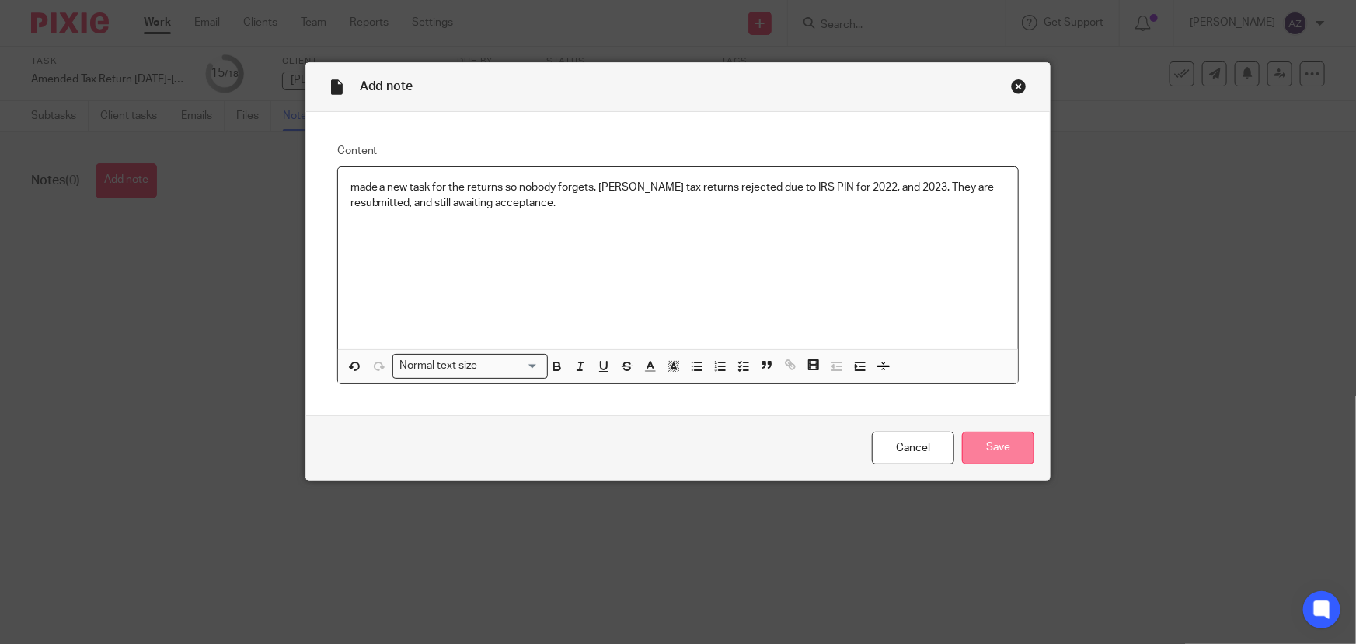
click at [1012, 457] on input "Save" at bounding box center [998, 447] width 72 height 33
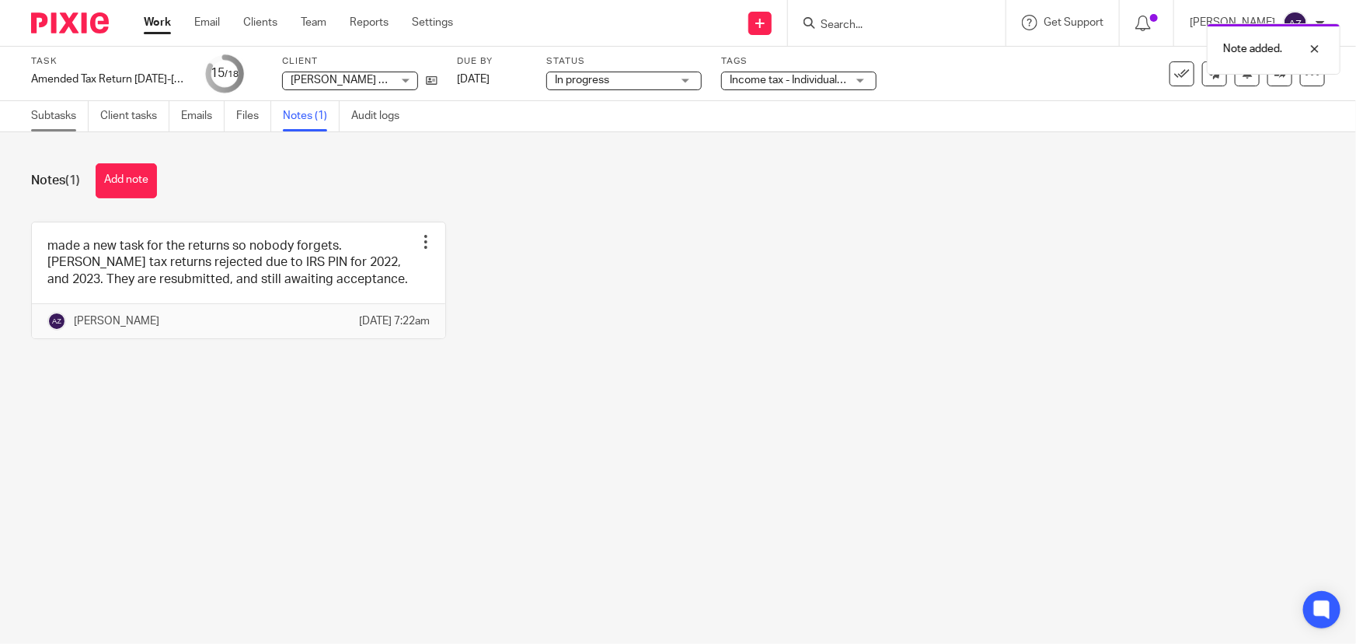
click at [68, 117] on link "Subtasks" at bounding box center [60, 116] width 58 height 30
